Goal: Communication & Community: Answer question/provide support

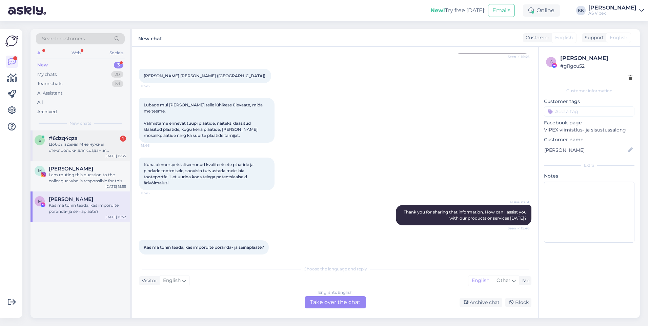
click at [98, 151] on div "Добрый день! Мне нужны стеклоблоки для создания основание барной стойки и еще д…" at bounding box center [87, 147] width 77 height 12
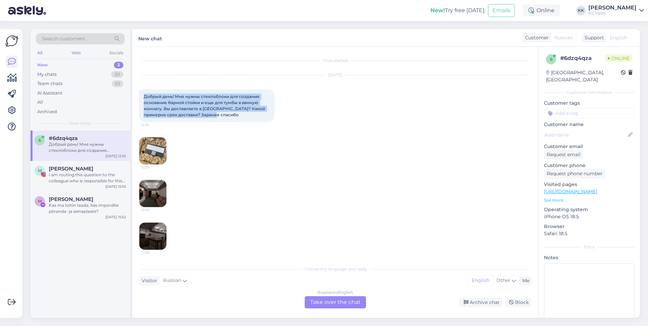
drag, startPoint x: 217, startPoint y: 116, endPoint x: 140, endPoint y: 94, distance: 79.6
click at [140, 94] on div "Добрый день! Мне нужны стеклоблоки для создания основание барной стойки и еще д…" at bounding box center [207, 106] width 136 height 33
copy span "Добрый день! Мне нужны стеклоблоки для создания основание барной стойки и еще д…"
click at [292, 118] on div "[DATE] Добрый день! Мне нужны стеклоблоки для создания основание барной стойки …" at bounding box center [335, 205] width 393 height 275
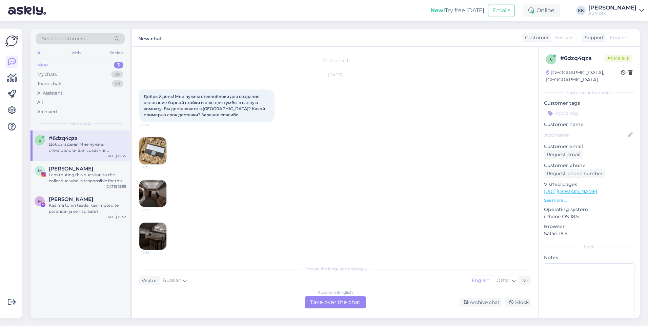
click at [156, 153] on img at bounding box center [152, 150] width 27 height 27
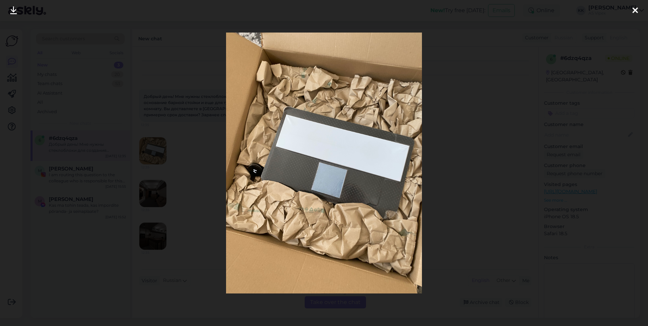
click at [637, 14] on icon at bounding box center [635, 10] width 5 height 9
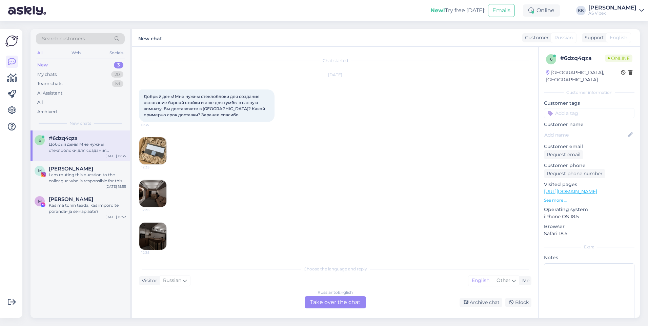
click at [154, 197] on img at bounding box center [152, 193] width 27 height 27
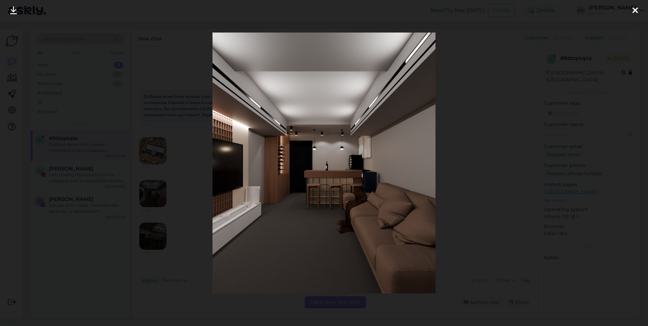
click at [634, 14] on icon at bounding box center [635, 10] width 5 height 9
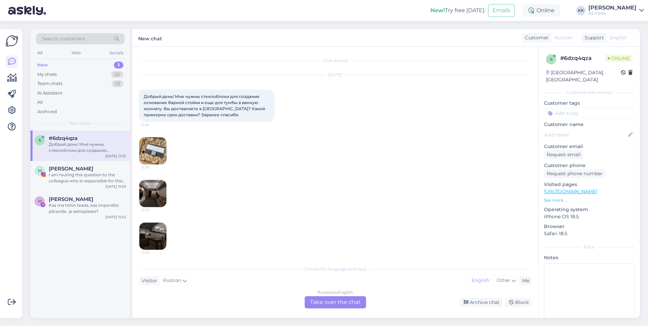
click at [147, 235] on img at bounding box center [152, 236] width 27 height 27
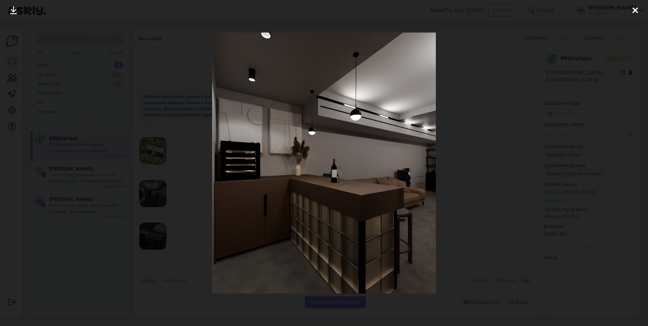
click at [630, 8] on div at bounding box center [636, 10] width 14 height 21
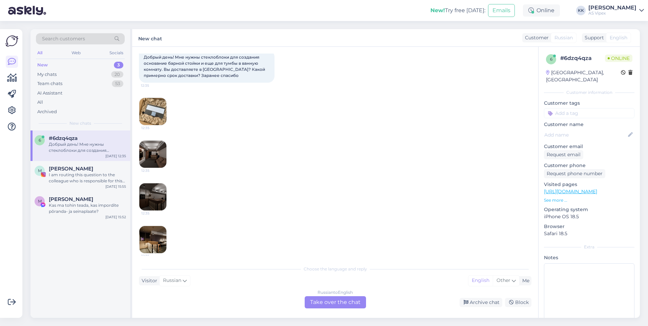
scroll to position [87, 0]
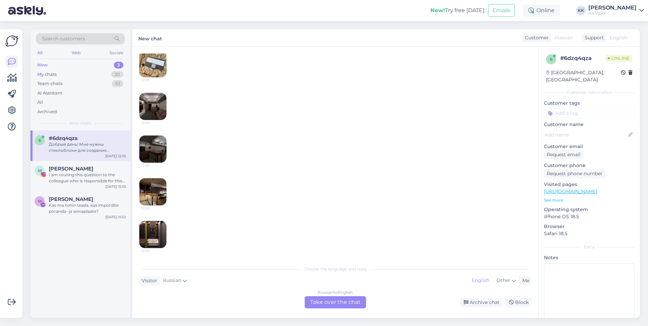
click at [161, 198] on img at bounding box center [152, 191] width 27 height 27
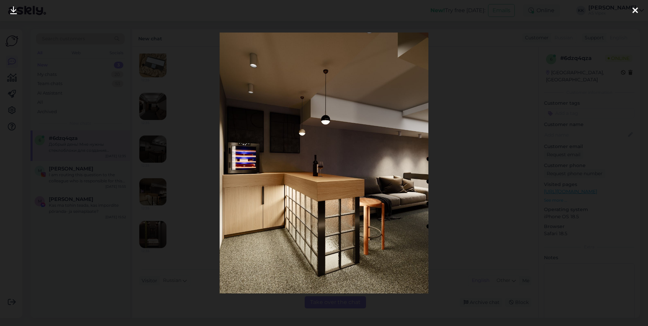
click at [637, 14] on icon at bounding box center [635, 10] width 5 height 9
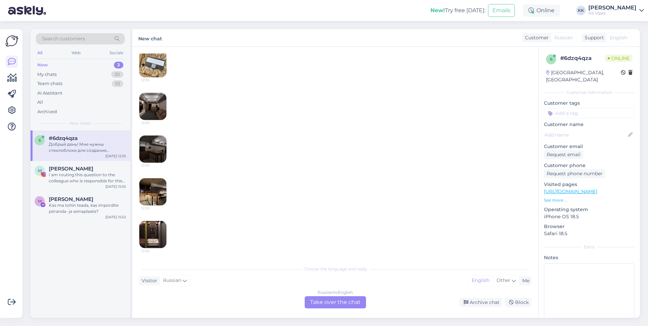
click at [154, 231] on img at bounding box center [152, 234] width 27 height 27
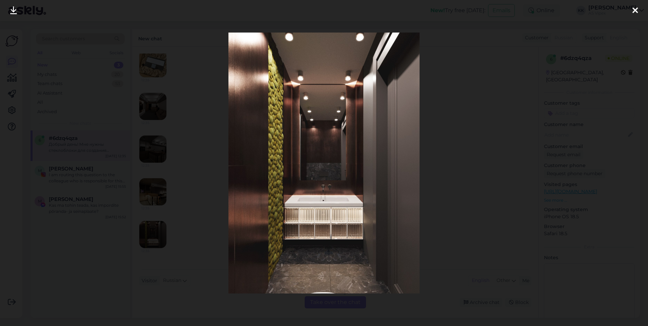
click at [636, 7] on icon at bounding box center [635, 10] width 5 height 9
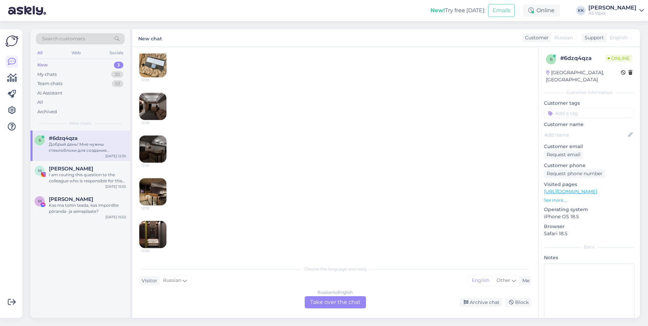
click at [162, 188] on img at bounding box center [152, 191] width 27 height 27
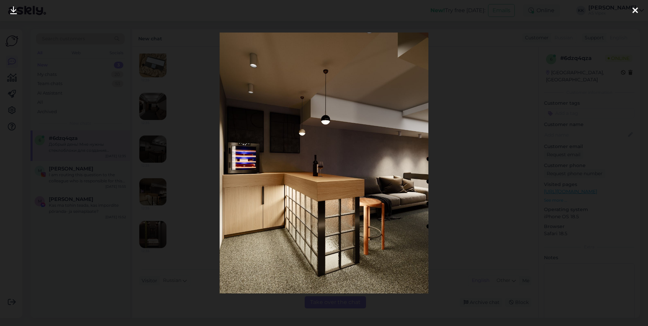
click at [636, 10] on icon at bounding box center [635, 10] width 5 height 9
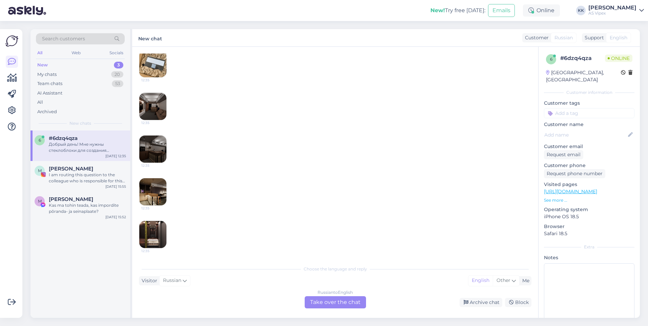
click at [160, 231] on img at bounding box center [152, 234] width 27 height 27
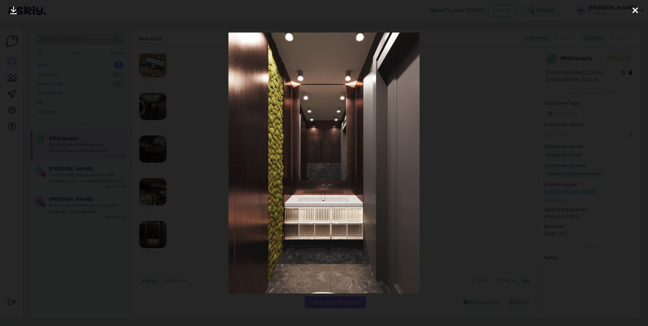
click at [634, 10] on icon at bounding box center [635, 10] width 5 height 9
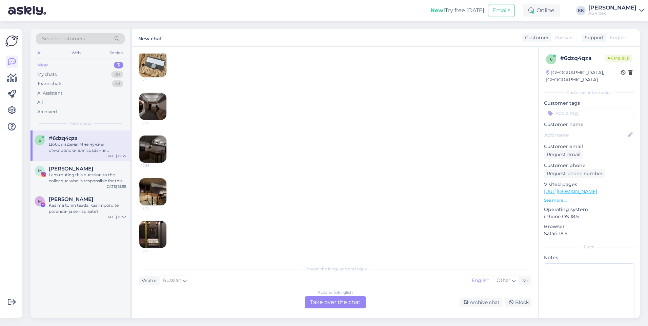
click at [141, 144] on img at bounding box center [152, 149] width 27 height 27
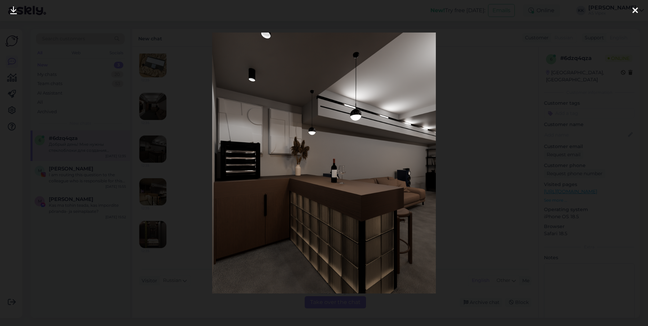
click at [632, 6] on div at bounding box center [636, 10] width 14 height 21
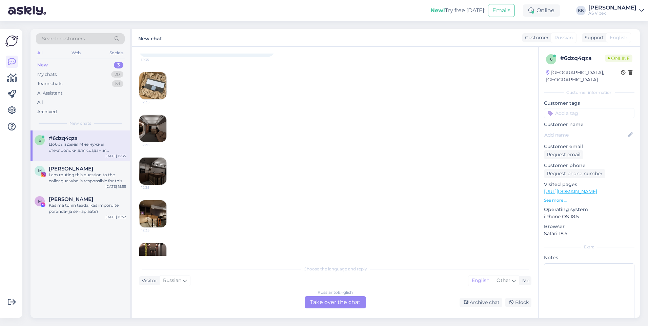
scroll to position [53, 0]
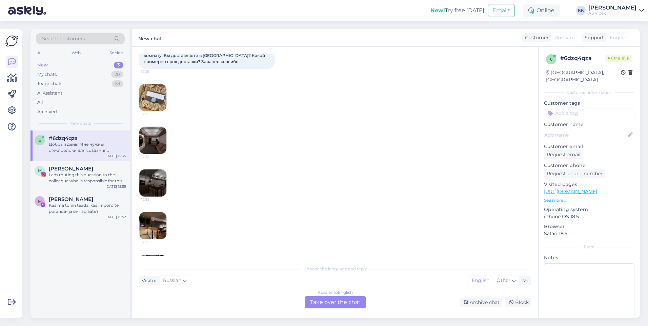
click at [160, 138] on img at bounding box center [152, 140] width 27 height 27
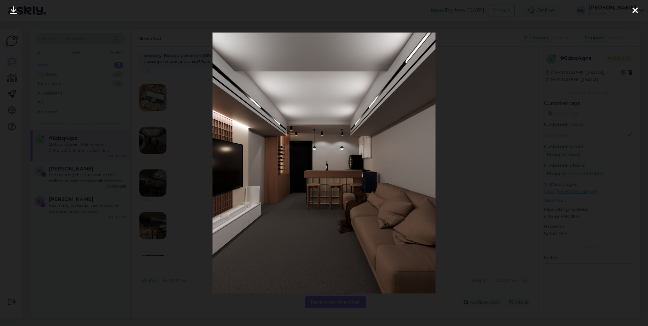
click at [637, 8] on icon at bounding box center [635, 10] width 5 height 9
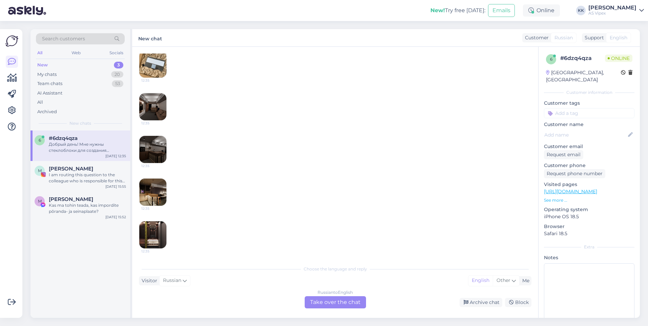
scroll to position [87, 0]
click at [354, 302] on div "Russian to English Take over the chat" at bounding box center [335, 302] width 61 height 12
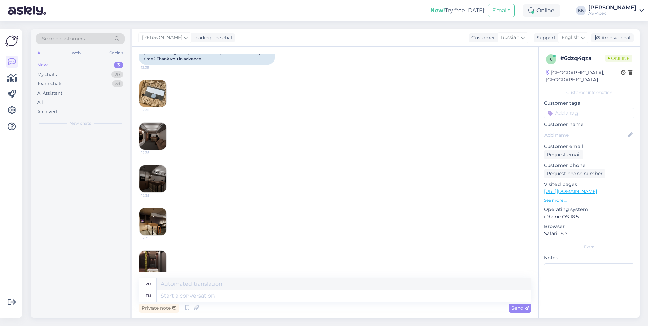
scroll to position [101, 0]
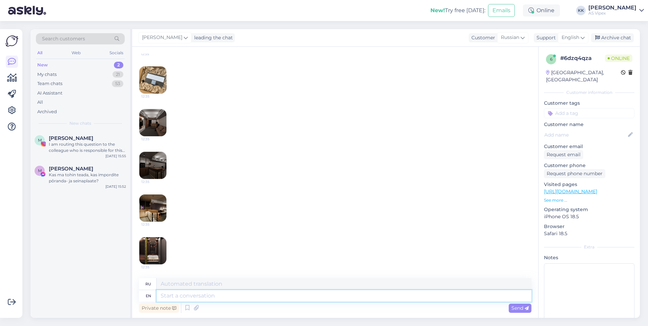
click at [348, 295] on textarea at bounding box center [344, 296] width 375 height 12
type textarea "G"
type textarea "h"
type textarea "Hello!"
type textarea "Привет!"
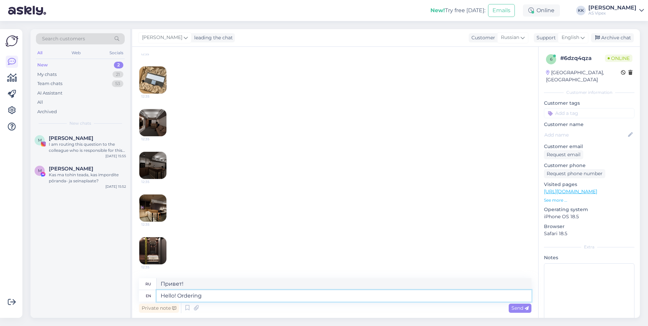
type textarea "Hello! Ordering f"
type textarea "Здравствуйте! Заказ"
type textarea "Hello! Ordering from us,"
type textarea "Здравствуйте! Заказ из"
type textarea "Hello! Ordering from us, th"
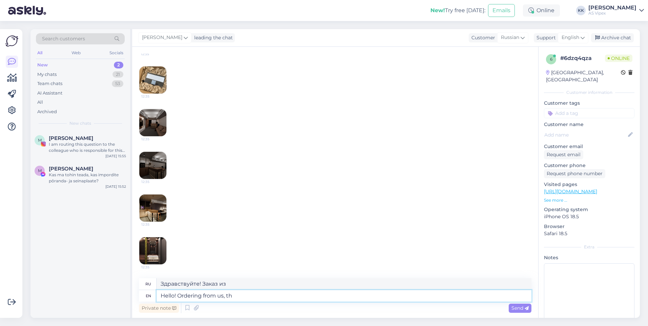
type textarea "Здравствуйте! Заказывая у нас,"
type textarea "Hello! Ordering from us, the pr"
type textarea "Здравствуйте! Заказывая у нас, вы..."
type textarea "Hello! Ordering from us, the price"
type textarea "Здравствуйте! Заказывая у нас, цена"
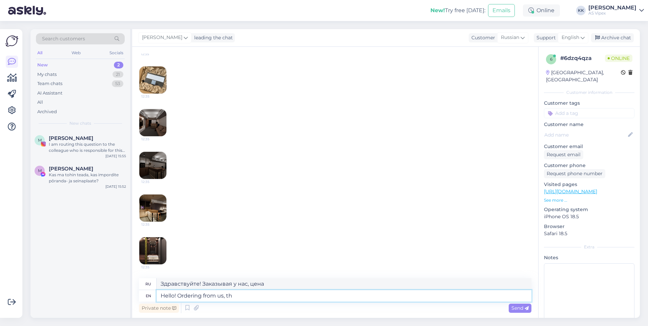
type textarea "Hello! Ordering from us, t"
type textarea "Здравствуйте! Заказывая у нас, вы..."
type textarea "Hello! Ordering from us,"
type textarea "Здравствуйте! Заказывая у нас,"
type textarea "Hello! Ordering from us, due t"
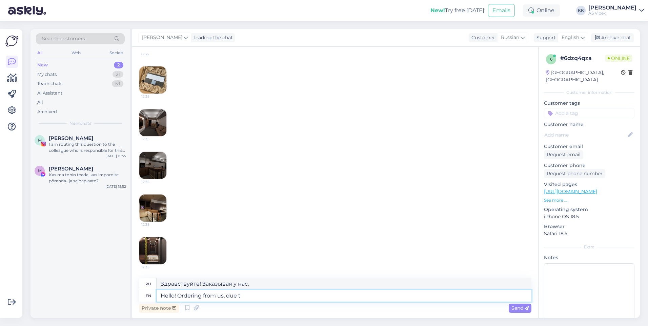
type textarea "Здравствуйте! Заказывайте у нас, срок доставки"
type textarea "Hello! Ordering from us, due to"
type textarea "Здравствуйте! Заказываем у нас, потому что"
type textarea "Hello! Ordering from us, due to delivery w"
type textarea "Здравствуйте! Заказывайте у нас, доставка будет..."
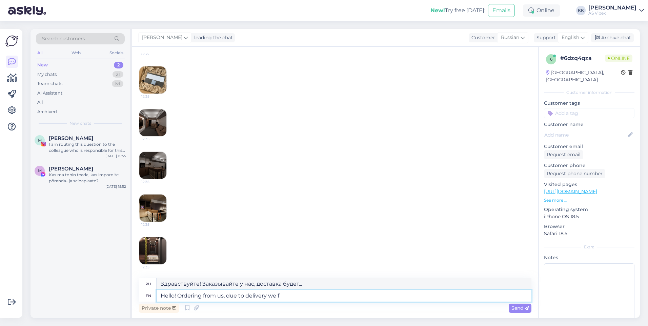
type textarea "Hello! Ordering from us, due to delivery we fe"
type textarea "Здравствуйте! Заказывая у нас, из-за доставки мы"
type textarea "Hello! Ordering from us, due to delivery we fear t"
type textarea "Здравствуйте! Заказываем у нас, но боимся за доставку."
type textarea "Hello! Ordering from us, due to delivery we fear the pr"
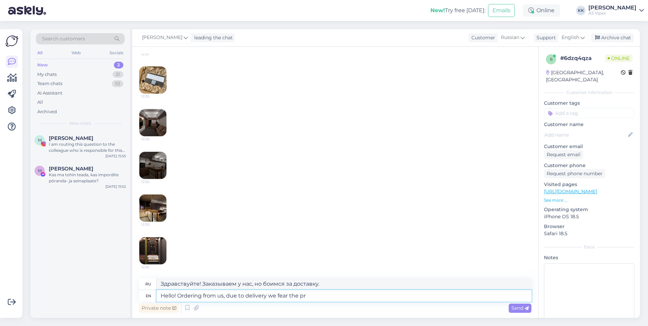
type textarea "Здравствуйте! Заказывая у нас, мы опасаемся, что доставка..."
type textarea "Hello! Ordering from us, due to delivery we fear the price wo"
type textarea "Здравствуйте! Заказываем у нас, но из-за доставки переживаем за цену."
type textarea "Hello! Ordering from us, due to delivery we fear the price would b"
type textarea "Здравствуйте! Заказывая у нас, мы опасаемся, что цена может быть завышена из-за…"
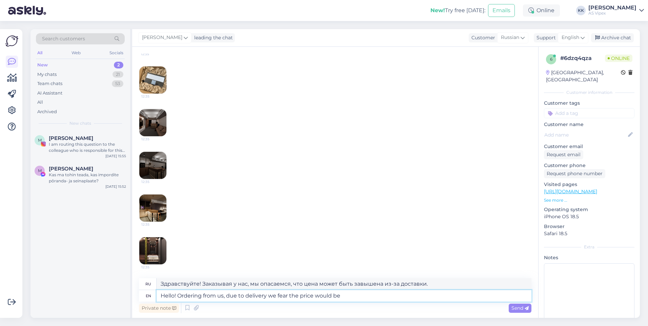
type textarea "Hello! Ordering from us, due to delivery we fear the price would be"
type textarea "Здравствуйте! Заказывая у нас, мы опасаемся, что из-за доставки цена может быть…"
type textarea "Hello! Ordering from us, due to delivery we fear the price would be too hig"
type textarea "Здравствуйте! Заказывая у нас, боимся, что из-за доставки цена будет слишком вы…"
type textarea "Hello! Ordering from us, due to delivery we fear the price would be too high fo"
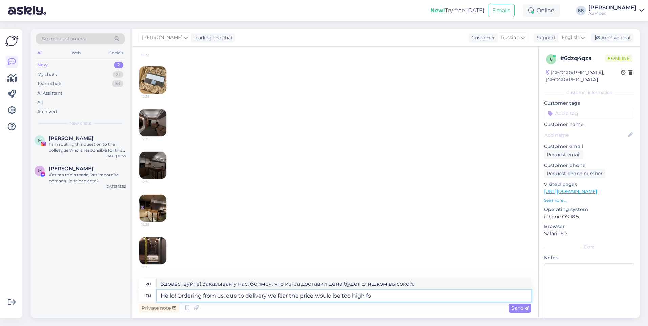
type textarea "Здравствуйте! Заказываем у нас, но боимся, что цена будет слишком высокой из-за…"
type textarea "Hello! Ordering from us, due to delivery we fear the price would be too high fo…"
type textarea "Здравствуйте! Заказывая у нас, мы опасаемся, что цена будет слишком высокой из-…"
type textarea "Hello! Ordering from [GEOGRAPHIC_DATA], due to delivery we fear the price would…"
type textarea "Здравствуйте! Заказываем у нас, но боимся, что цена будет слишком высокой из-за…"
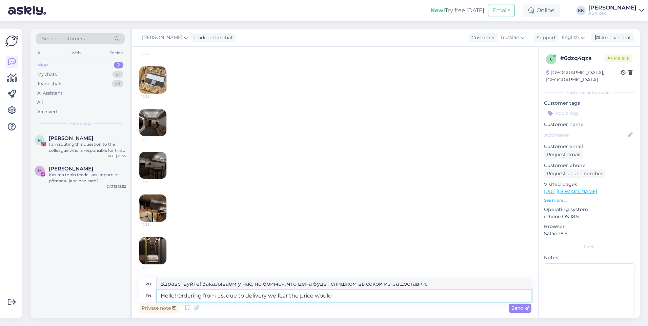
type textarea "Hello! Ordering from us, due to delivery we fear the price would"
type textarea "Здравствуйте! Заказывая у нас, мы опасаемся, что цена может быть завышена из-за…"
type textarea "Hello! Ordering from us, due to delivery we fear the price would not be"
type textarea "Здравствуйте! Заказывая у нас, боимся, что из-за доставки цена может не соответ…"
type textarea "Hello! Ordering from us, due to delivery we fear the price would not be c"
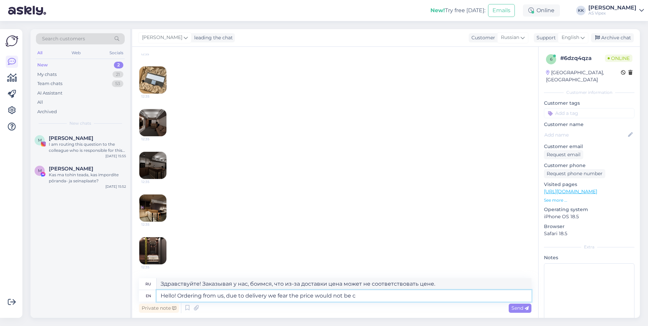
type textarea "Здравствуйте! Заказывая у нас, боимся, что из-за доставки цена будет невыгодной."
type textarea "Hello! Ordering from us, due to delivery we fear the price would not be competi…"
type textarea "Здравствуйте! Заказывая у нас, мы опасаемся, что цена будет неконкурентоспособн…"
type textarea "Hello! Ordering from us, due to delivery we fear the price would not be competi…"
type textarea "Здравствуйте! Заказывая у нас, мы опасаемся, что цена будет неконкурентоспособн…"
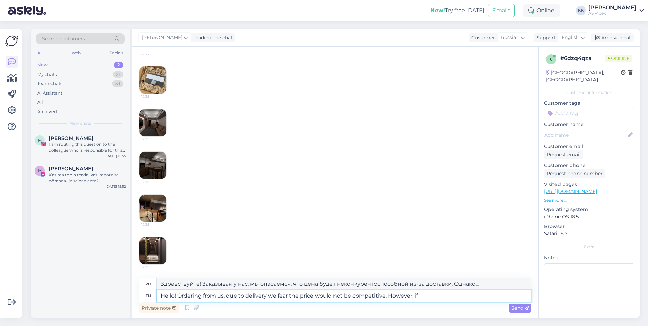
type textarea "Hello! Ordering from us, due to delivery we fear the price would not be competi…"
type textarea "Здравствуйте! Заказывая у нас, мы опасаемся, что цена будет неконкурентоспособн…"
type textarea "Hello! Ordering from us, due to delivery we fear the price would not be competi…"
type textarea "Здравствуйте! Заказывая у нас, мы опасаемся, что цена будет неконкурентоспособн…"
type textarea "Hello! Ordering from us, due to delivery we fear the price would not be competi…"
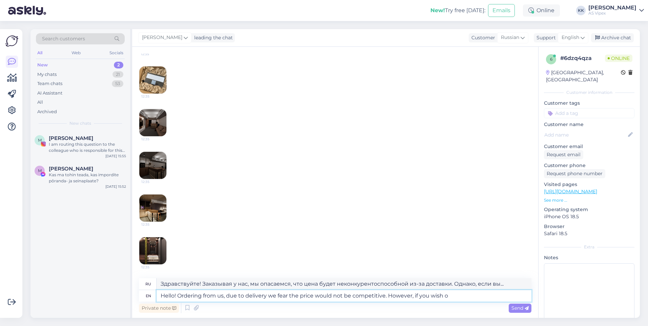
type textarea "Здравствуйте! Заказывая у нас, мы опасаемся, что цена будет неконкурентоспособн…"
type textarea "Hello! Ordering from us, due to delivery we fear the price would not be competi…"
type textarea "Здравствуйте! Заказывая у нас, мы опасаемся, что цена будет неконкурентоспособн…"
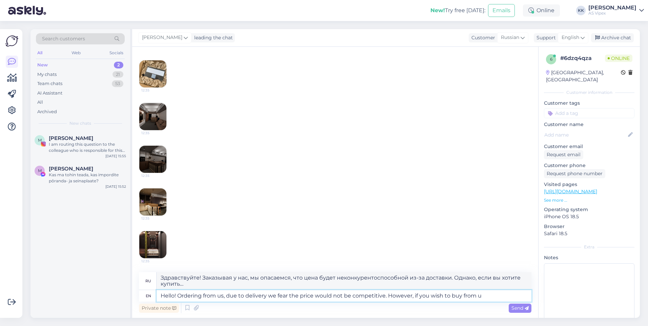
type textarea "Hello! Ordering from us, due to delivery we fear the price would not be competi…"
type textarea "Здравствуйте! Заказывая у нас, мы опасаемся, что цена будет неконкурентоспособн…"
type textarea "Hello! Ordering from us, due to delivery we fear the price would not be competi…"
type textarea "Здравствуйте! Заказывая у нас, мы опасаемся, что цена будет неконкурентоспособн…"
type textarea "Hello! Ordering from us, due to delivery we fear the price would not be competi…"
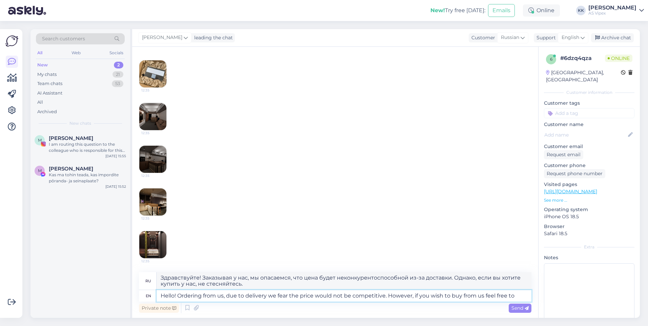
type textarea "Здравствуйте! Заказывая у нас, мы опасаемся, что из-за доставки цена будет неко…"
type textarea "Hello! Ordering from us, due to delivery we fear the price would not be competi…"
type textarea "Здравствуйте! Заказывая у нас, мы опасаемся, что цена будет неконкурентоспособн…"
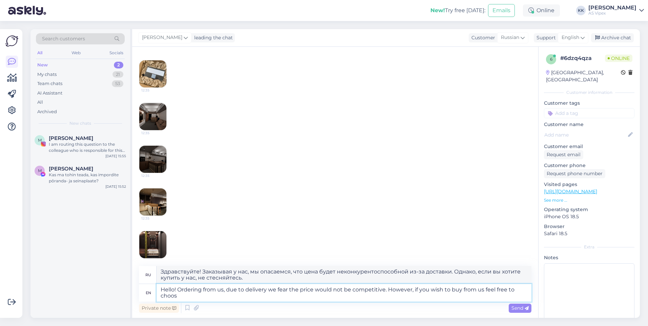
scroll to position [113, 0]
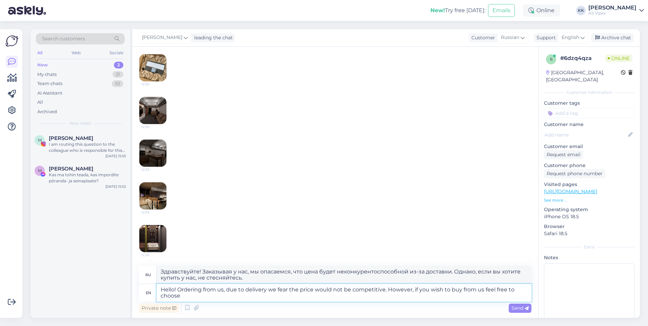
type textarea "Hello! Ordering from us, due to delivery we fear the price would not be competi…"
type textarea "Здравствуйте! Заказывая у нас, мы опасаемся, что цена будет неконкурентоспособн…"
type textarea "Hello! Ordering from us, due to delivery we fear the price would not be competi…"
type textarea "Здравствуйте! Заказывая у нас, мы опасаемся, что цена будет неконкурентоспособн…"
type textarea "Hello! Ordering from us, due to delivery we fear the price would not be competi…"
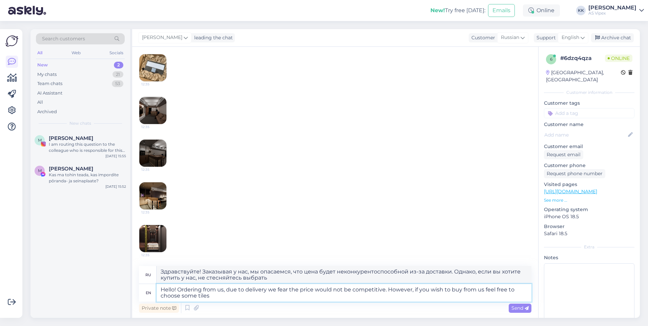
type textarea "Здравствуйте! Заказывая у нас, мы опасаемся, что цена будет неконкурентоспособн…"
type textarea "Hello! Ordering from us, due to delivery we fear the price would not be competi…"
type textarea "Здравствуйте! Заказывая у нас, мы опасаемся, что цена будет неконкурентоспособн…"
type textarea "Hello! Ordering from us, due to delivery we fear the price would not be competi…"
type textarea "Здравствуйте! Заказывая у нас, мы опасаемся, что цена будет неконкурентоспособн…"
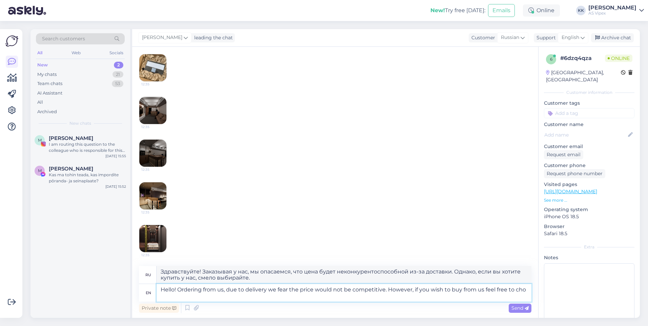
scroll to position [107, 0]
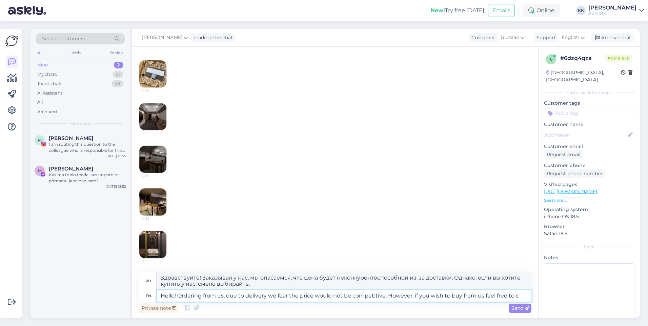
type textarea "Hello! Ordering from us, due to delivery we fear the price would not be competi…"
type textarea "Здравствуйте! Заказывая у нас, мы опасаемся, что цена будет неконкурентоспособн…"
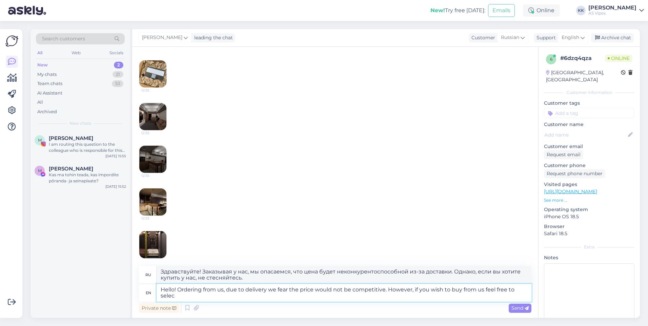
scroll to position [113, 0]
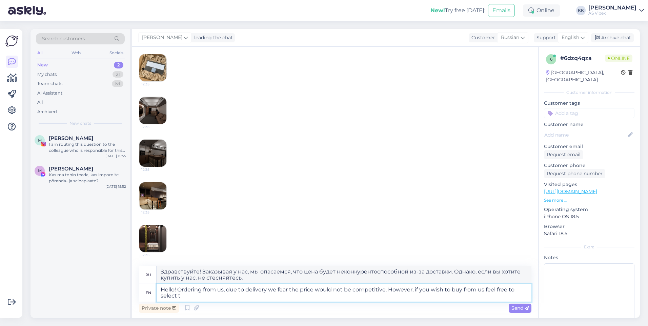
type textarea "Hello! Ordering from us, due to delivery we fear the price would not be competi…"
type textarea "Здравствуйте! Заказывая у нас, мы опасаемся, что цена будет неконкурентоспособн…"
type textarea "Hello! Ordering from us, due to delivery we fear the price would not be competi…"
type textarea "Здравствуйте! Заказывая у нас, мы опасаемся, что цена будет неконкурентоспособн…"
type textarea "Hello! Ordering from us, due to delivery we fear the price would not be competi…"
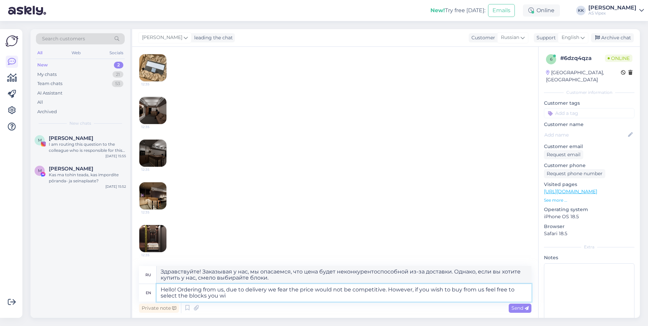
type textarea "Здравствуйте! Заказывая у нас, мы опасаемся, что цена будет неконкурентоспособн…"
type textarea "Hello! Ordering from us, due to delivery we fear the price would not be competi…"
type textarea "Здравствуйте! Заказывая у нас, мы опасаемся, что цена будет неконкурентоспособн…"
type textarea "Hello! Ordering from us, due to delivery we fear the price would not be competi…"
type textarea "Здравствуйте! Заказывая у нас, мы опасаемся, что цена будет неконкурентоспособн…"
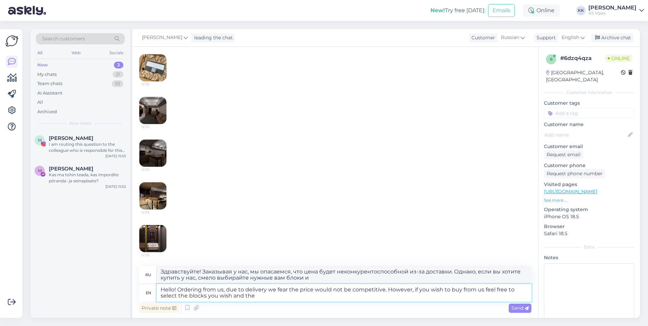
type textarea "Hello! Ordering from us, due to delivery we fear the price would not be competi…"
type textarea "Здравствуйте! Заказывая у нас, мы опасаемся, что цена будет неконкурентоспособн…"
type textarea "Hello! Ordering from us, due to delivery we fear the price would not be competi…"
type textarea "Здравствуйте! Заказывая у нас, мы опасаемся, что цена будет неконкурентоспособн…"
type textarea "Hello! Ordering from us, due to delivery we fear the price would not be competi…"
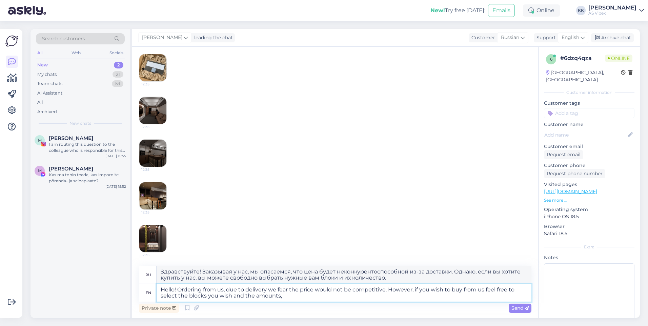
type textarea "Здравствуйте! Заказывая у нас, мы опасаемся, что цена будет неконкурентоспособн…"
type textarea "Hello! Ordering from us, due to delivery we fear the price would not be competi…"
type textarea "Здравствуйте! Заказывая у нас, мы опасаемся, что цена будет неконкурентоспособн…"
type textarea "Hello! Ordering from us, due to delivery we fear the price would not be competi…"
type textarea "Здравствуйте! Заказывая у нас, мы опасаемся, что цена будет неконкурентоспособн…"
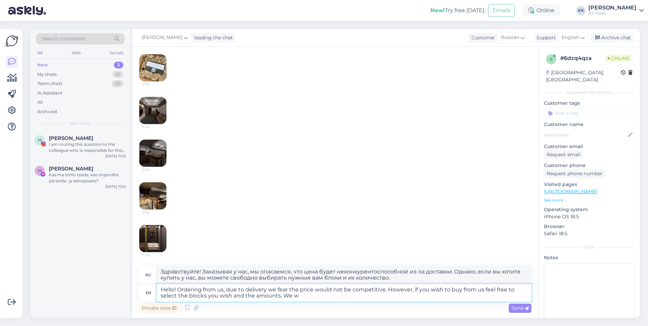
type textarea "Hello! Ordering from us, due to delivery we fear the price would not be competi…"
type textarea "Здравствуйте! Заказывая у нас, мы опасаемся, что цена будет неконкурентоспособн…"
type textarea "Hello! Ordering from us, due to delivery we fear the price would not be competi…"
type textarea "Здравствуйте! Заказывая у нас, мы опасаемся, что цена будет неконкурентоспособн…"
type textarea "Hello! Ordering from us, due to delivery we fear the price would not be competi…"
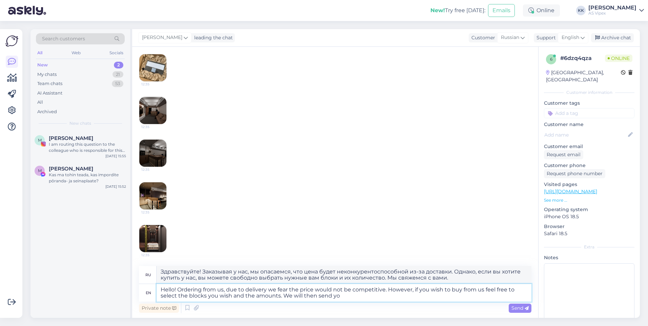
type textarea "Здравствуйте! Заказывая у нас, мы опасаемся, что цена будет неконкурентоспособн…"
type textarea "Hello! Ordering from us, due to delivery we fear the price would not be competi…"
type textarea "Здравствуйте! Заказывая у нас, мы опасаемся, что цена будет неконкурентоспособн…"
type textarea "Hello! Ordering from us, due to delivery we fear the price would not be competi…"
type textarea "Здравствуйте! Заказывая у нас, мы опасаемся, что цена будет неконкурентоспособн…"
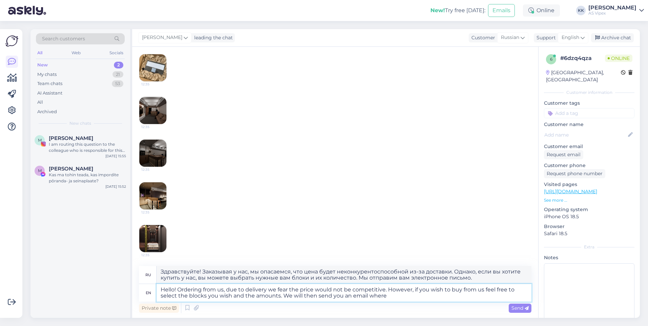
type textarea "Hello! Ordering from us, due to delivery we fear the price would not be competi…"
type textarea "Здравствуйте! Заказывая у нас, мы опасаемся, что цена будет неконкурентоспособн…"
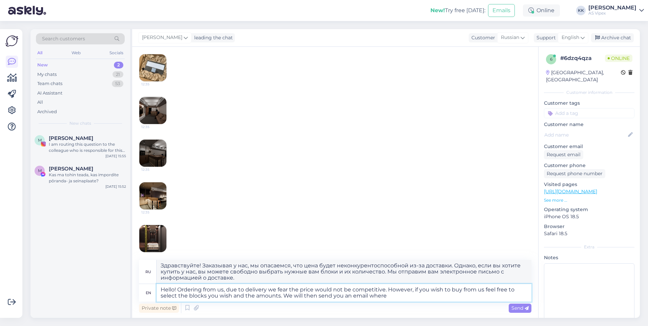
scroll to position [117, 0]
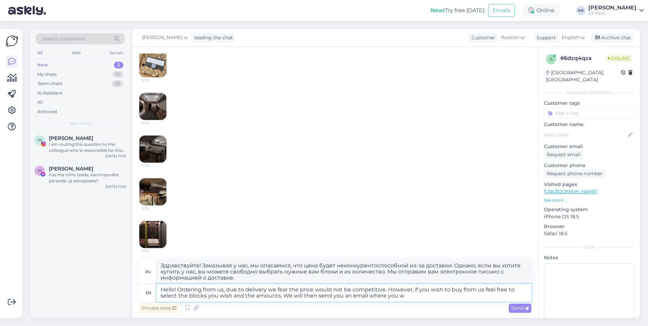
type textarea "Hello! Ordering from us, due to delivery we fear the price would not be competi…"
type textarea "Здравствуйте! Заказывая у нас, мы опасаемся, что цена будет неконкурентоспособн…"
type textarea "Hello! Ordering from us, due to delivery we fear the price would not be competi…"
type textarea "Здравствуйте! Заказывая у нас, мы опасаемся, что цена будет неконкурентоспособн…"
type textarea "Hello! Ordering from us, due to delivery we fear the price would not be competi…"
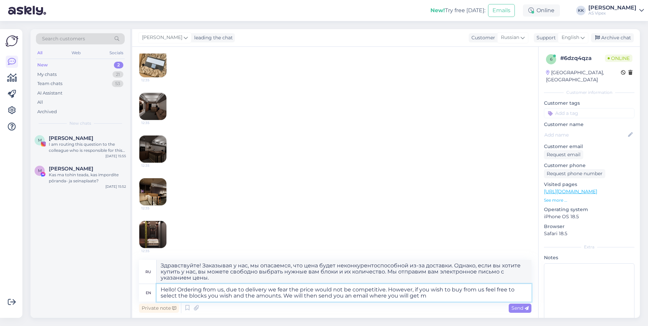
type textarea "Здравствуйте! Заказывая у нас, мы опасаемся, что цена будет неконкурентоспособн…"
type textarea "Hello! Ordering from us, due to delivery we fear the price would not be competi…"
type textarea "Здравствуйте! Заказывая у нас, мы опасаемся, что цена будет неконкурентоспособн…"
type textarea "Hello! Ordering from us, due to delivery we fear the price would not be competi…"
type textarea "Здравствуйте! Заказывая у нас, мы опасаемся, что цена будет неконкурентоспособн…"
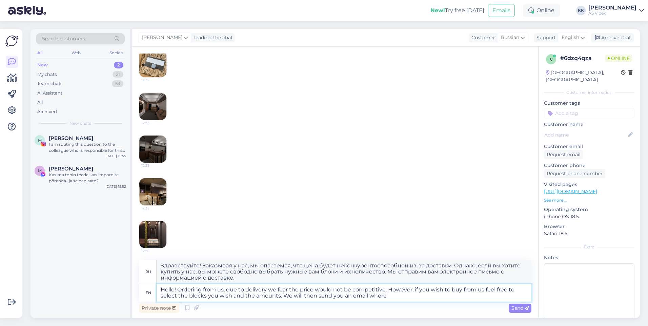
type textarea "Hello! Ordering from us, due to delivery we fear the price would not be competi…"
type textarea "Здравствуйте! Заказывая у нас, мы опасаемся, что цена будет неконкурентоспособн…"
type textarea "Hello! Ordering from us, due to delivery we fear the price would not be competi…"
type textarea "Здравствуйте! Заказывая у нас, мы опасаемся, что цена будет неконкурентоспособн…"
type textarea "Hello! Ordering from us, due to delivery we fear the price would not be competi…"
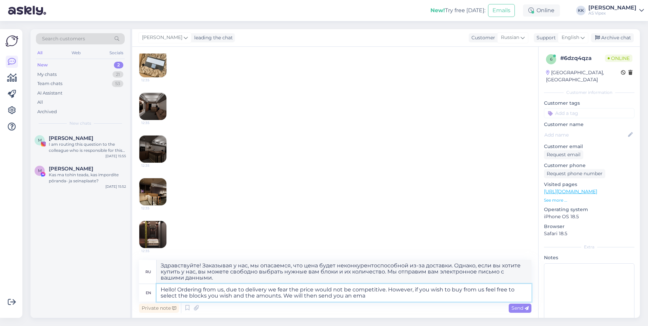
type textarea "Здравствуйте! Заказывая у нас, мы опасаемся, что цена будет неконкурентоспособн…"
type textarea "Hello! Ordering from us, due to delivery we fear the price would not be competi…"
type textarea "Здравствуйте! Заказывая у нас, мы опасаемся, что цена будет неконкурентоспособн…"
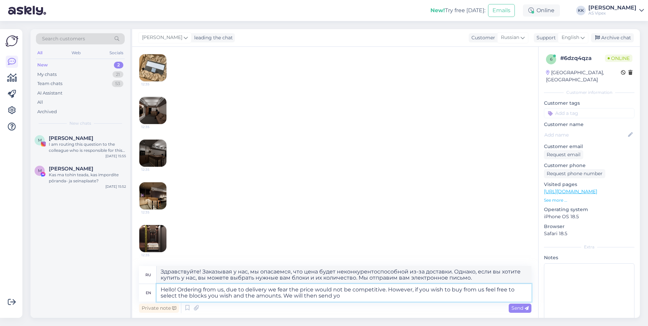
type textarea "Hello! Ordering from us, due to delivery we fear the price would not be competi…"
type textarea "Здравствуйте! Заказывая у нас, мы опасаемся, что цена будет неконкурентоспособн…"
type textarea "Hello! Ordering from us, due to delivery we fear the price would not be competi…"
type textarea "Здравствуйте! Заказывая у нас, мы опасаемся, что цена будет неконкурентоспособн…"
type textarea "Hello! Ordering from us, due to delivery we fear the price would not be competi…"
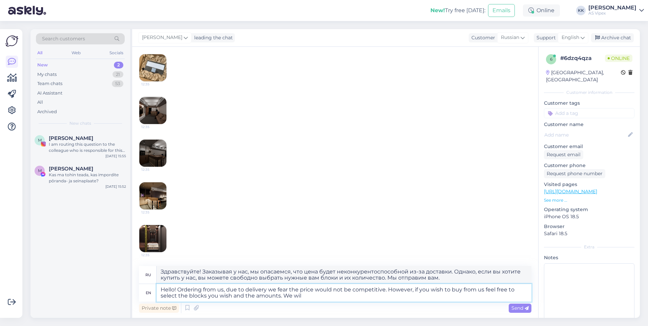
type textarea "Здравствуйте! Заказывая у нас, мы опасаемся, что цена будет неконкурентоспособн…"
type textarea "Hello! Ordering from us, due to delivery we fear the price would not be competi…"
type textarea "Здравствуйте! Заказывая у нас, мы опасаемся, что цена будет неконкурентоспособн…"
type textarea "Hello! Ordering from us, due to delivery we fear the price would not be competi…"
type textarea "Здравствуйте! Заказывая у нас, мы опасаемся, что цена будет неконкурентоспособн…"
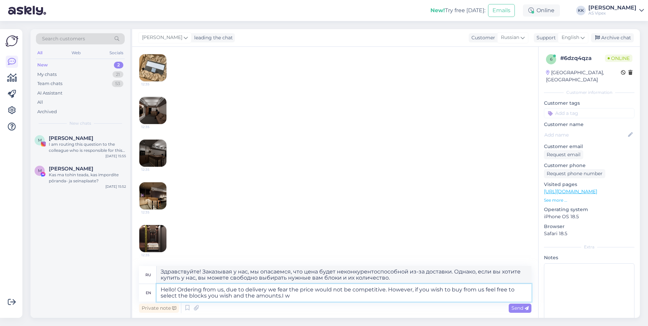
type textarea "Hello! Ordering from us, due to delivery we fear the price would not be competi…"
type textarea "Здравствуйте! Заказывая у нас, мы опасаемся, что цена будет неконкурентоспособн…"
type textarea "Hello! Ordering from us, due to delivery we fear the price would not be competi…"
type textarea "Здравствуйте! Заказывая у нас, мы опасаемся, что цена будет неконкурентоспособн…"
type textarea "Hello! Ordering from us, due to delivery we fear the price would not be competi…"
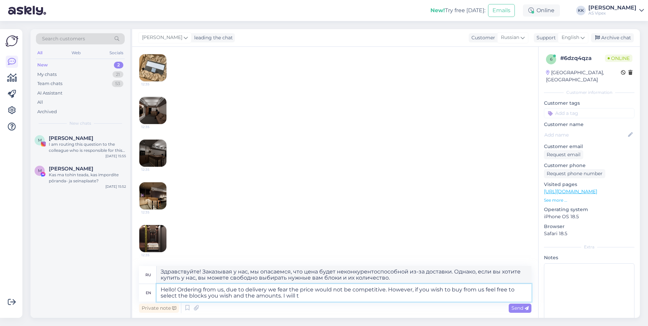
type textarea "Здравствуйте! Заказывая у нас, мы опасаемся, что цена будет неконкурентоспособн…"
type textarea "Hello! Ordering from us, due to delivery we fear the price would not be competi…"
type textarea "Здравствуйте! Заказывая у нас, мы опасаемся, что цена будет неконкурентоспособн…"
type textarea "Hello! Ordering from us, due to delivery we fear the price would not be competi…"
type textarea "Здравствуйте! Заказывая у нас, мы опасаемся, что цена будет неконкурентоспособн…"
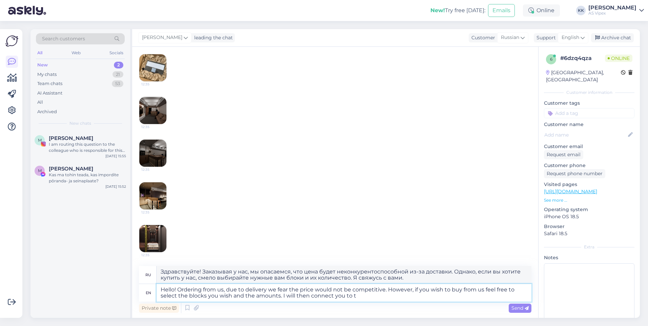
type textarea "Hello! Ordering from us, due to delivery we fear the price would not be competi…"
type textarea "Здравствуйте! Заказывая у нас, мы опасаемся, что цена будет неконкурентоспособн…"
type textarea "Hello! Ordering from us, due to delivery we fear the price would not be competi…"
type textarea "Здравствуйте! Заказывая у нас, мы опасаемся, что цена будет неконкурентоспособн…"
type textarea "Hello! Ordering from us, due to delivery we fear the price would not be competi…"
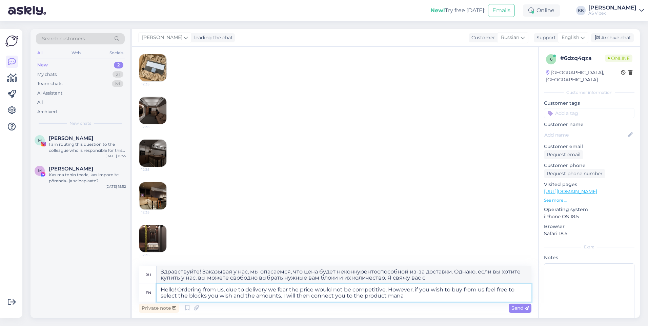
type textarea "Здравствуйте! Заказывая у нас, мы опасаемся, что цена будет неконкурентоспособн…"
type textarea "Hello! Ordering from us, due to delivery we fear the price would not be competi…"
type textarea "Здравствуйте! Заказывая у нас, мы опасаемся, что цена будет неконкурентоспособн…"
click at [385, 290] on textarea "Hello! Ordering from us, due to delivery we fear the price would not be competi…" at bounding box center [344, 293] width 375 height 18
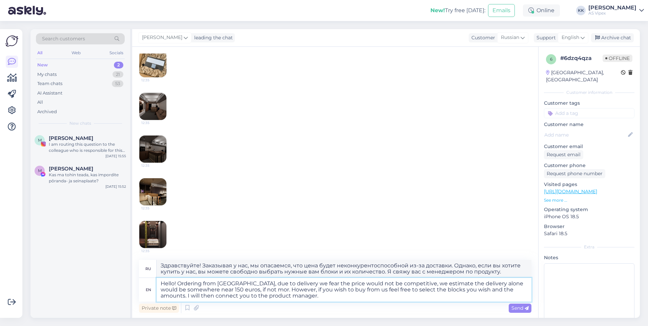
type textarea "Hello! Ordering from us, due to delivery we fear the price would not be competi…"
type textarea "Здравствуйте! Заказывая у нас, мы опасаемся, что цена будет неконкурентоспособн…"
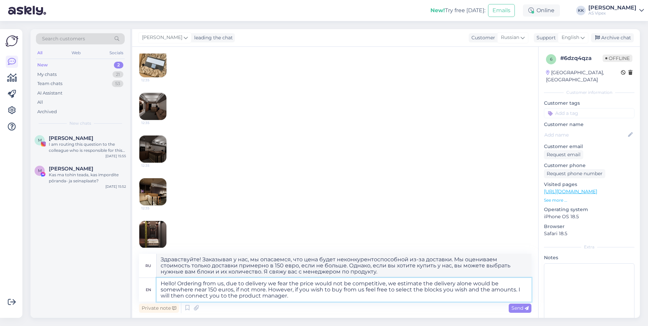
click at [393, 298] on textarea "Hello! Ordering from us, due to delivery we fear the price would not be competi…" at bounding box center [344, 290] width 375 height 24
type textarea "Hello! Ordering from us, due to delivery we fear the price would not be competi…"
type textarea "Здравствуйте! Заказывая у нас, мы опасаемся, что цена будет неконкурентоспособн…"
type textarea "Hello! Ordering from us, due to delivery we fear the price would not be competi…"
type textarea "Здравствуйте! Заказывая у нас, мы опасаемся, что цена будет неконкурентоспособн…"
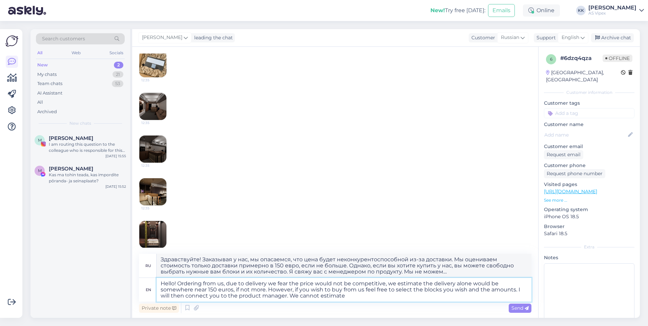
type textarea "Hello! Ordering from us, due to delivery we fear the price would not be competi…"
type textarea "Здравствуйте! Заказывая у нас, мы опасаемся, что цена будет неконкурентоспособн…"
type textarea "Hello! Ordering from us, due to delivery we fear the price would not be competi…"
type textarea "Здравствуйте! Заказывая у нас, мы опасаемся, что цена будет неконкурентоспособн…"
type textarea "Hello! Ordering from us, due to delivery we fear the price would not be competi…"
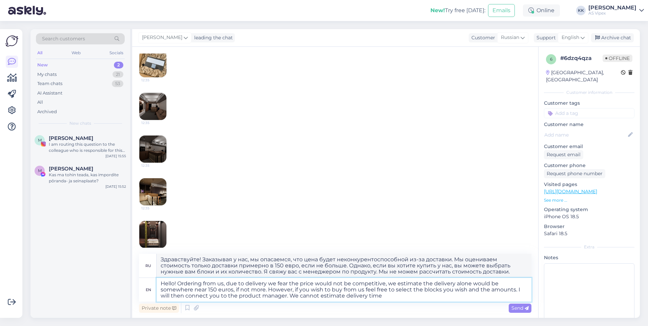
type textarea "Здравствуйте! Заказывая у нас, мы опасаемся, что цена будет неконкурентоспособн…"
type textarea "Hello! Ordering from us, due to delivery we fear the price would not be competi…"
type textarea "Здравствуйте! Заказывая у нас, мы опасаемся, что цена будет неконкурентоспособн…"
type textarea "Hello! Ordering from us, due to delivery we fear the price would not be competi…"
type textarea "Здравствуйте! Заказывая у нас, мы опасаемся, что цена будет неконкурентоспособн…"
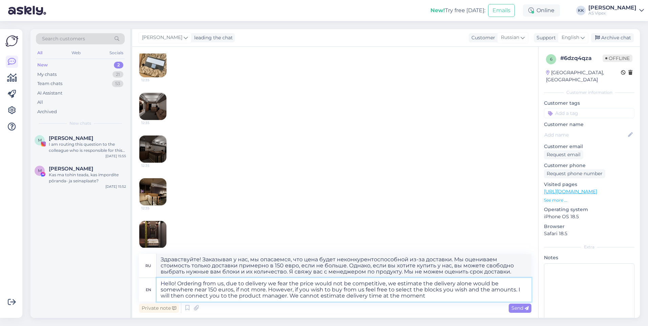
type textarea "Hello! Ordering from us, due to delivery we fear the price would not be competi…"
type textarea "Здравствуйте! Заказывая у нас, мы опасаемся, что цена будет неконкурентоспособн…"
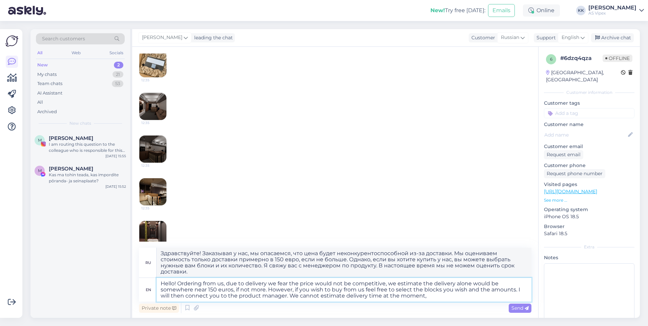
type textarea "Hello! Ordering from us, due to delivery we fear the price would not be competi…"
type textarea "Здравствуйте! Заказывая у нас, мы опасаемся, что цена будет неконкурентоспособн…"
type textarea "Hello! Ordering from us, due to delivery we fear the price would not be competi…"
type textarea "Здравствуйте! Заказывая у нас, мы опасаемся, что цена будет неконкурентоспособн…"
type textarea "Hello! Ordering from us, due to delivery we fear the price would not be competi…"
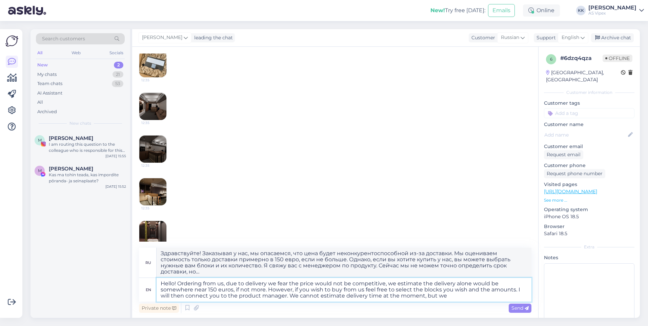
type textarea "Здравствуйте! Заказывая у нас, мы опасаемся, что цена будет неконкурентоспособн…"
type textarea "Hello! Ordering from us, due to delivery we fear the price would not be competi…"
type textarea "Здравствуйте! Заказывая у нас, мы опасаемся, что цена будет неконкурентоспособн…"
type textarea "Hello! Ordering from us, due to delivery we fear the price would not be competi…"
type textarea "Здравствуйте! Заказывая у нас, мы опасаемся, что цена будет неконкурентоспособн…"
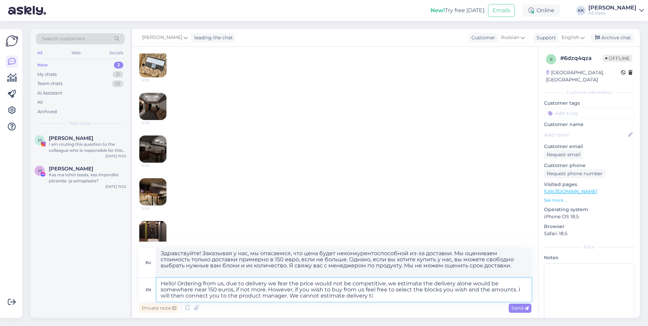
type textarea "Hello! Ordering from us, due to delivery we fear the price would not be competi…"
type textarea "Здравствуйте! Заказывая у нас, мы опасаемся, что цена будет неконкурентоспособн…"
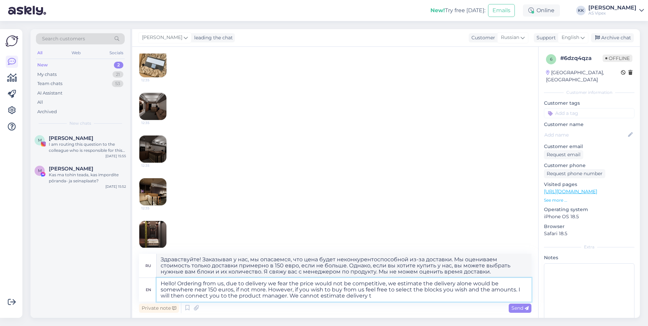
type textarea "Hello! Ordering from us, due to delivery we fear the price would not be competi…"
type textarea "Здравствуйте! Заказывая у нас, мы опасаемся, что цена будет неконкурентоспособн…"
type textarea "Hello! Ordering from us, due to delivery we fear the price would not be competi…"
type textarea "Здравствуйте! Заказывая у нас, мы опасаемся, что цена будет неконкурентоспособн…"
type textarea "Hello! Ordering from us, due to delivery we fear the price would not be competi…"
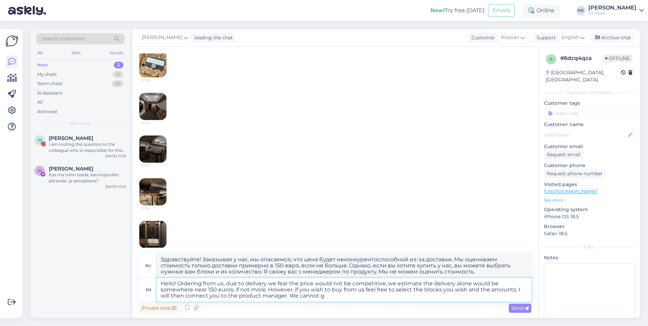
type textarea "Здравствуйте! Заказывая у нас, мы опасаемся, что цена будет неконкурентоспособн…"
type textarea "Hello! Ordering from us, due to delivery we fear the price would not be competi…"
type textarea "Здравствуйте! Заказывая у нас, мы опасаемся, что цена будет неконкурентоспособн…"
type textarea "Hello! Ordering from us, due to delivery we fear the price would not be competi…"
type textarea "Здравствуйте! Заказывая у нас, мы опасаемся, что цена будет неконкурентоспособн…"
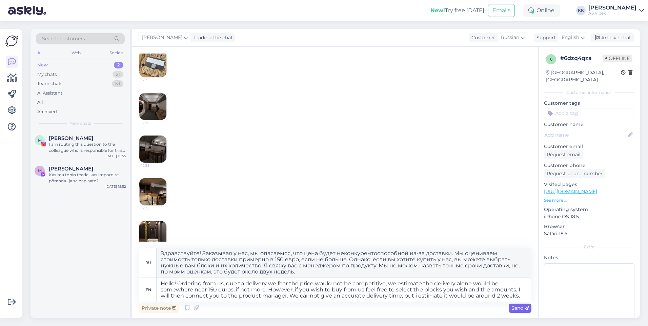
click at [519, 306] on span "Send" at bounding box center [520, 308] width 17 height 6
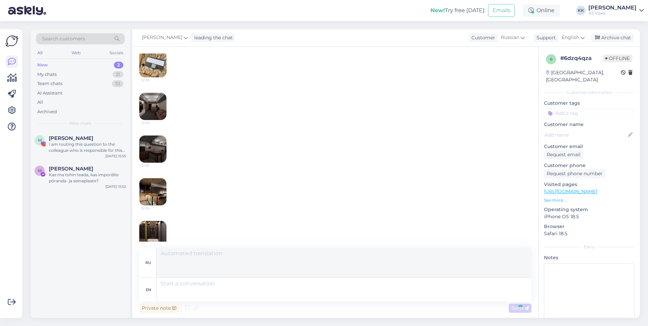
scroll to position [221, 0]
